Goal: Check status: Check status

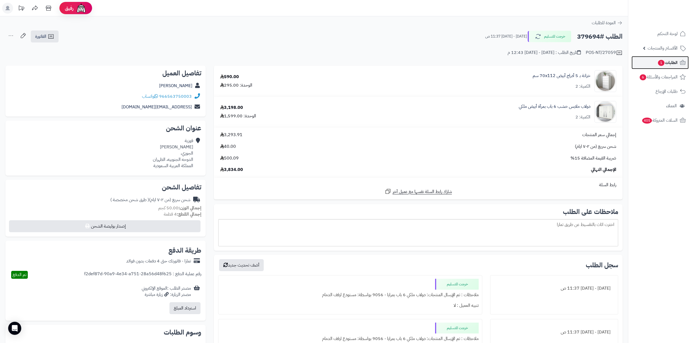
click at [652, 61] on link "الطلبات 1" at bounding box center [660, 62] width 57 height 13
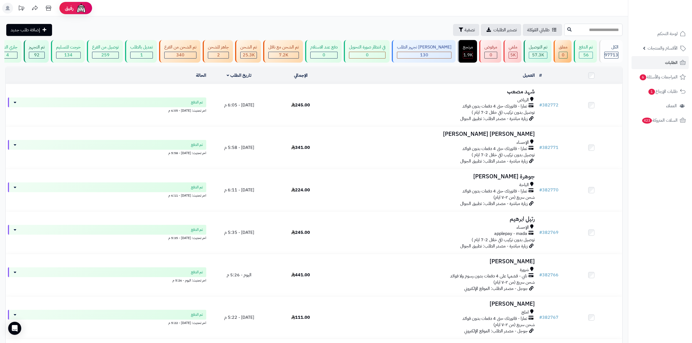
click at [611, 30] on input "text" at bounding box center [593, 30] width 58 height 12
type input "******"
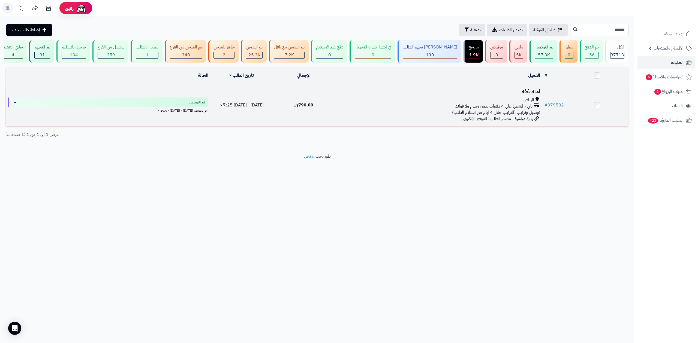
click at [549, 100] on td "# 379582" at bounding box center [554, 105] width 24 height 42
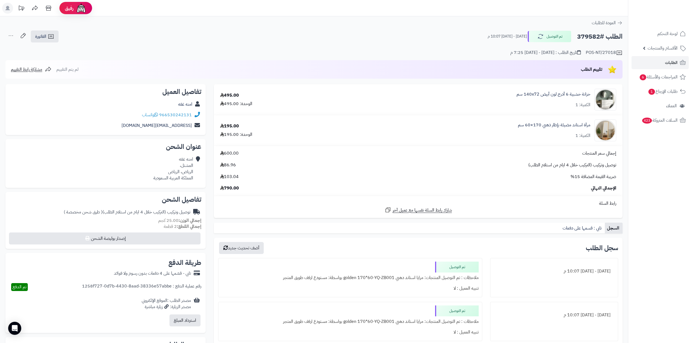
click at [579, 34] on h2 "الطلب #379582" at bounding box center [600, 36] width 46 height 11
click at [580, 35] on h2 "الطلب #379582" at bounding box center [600, 36] width 46 height 11
copy h2 "379582"
